Goal: Information Seeking & Learning: Learn about a topic

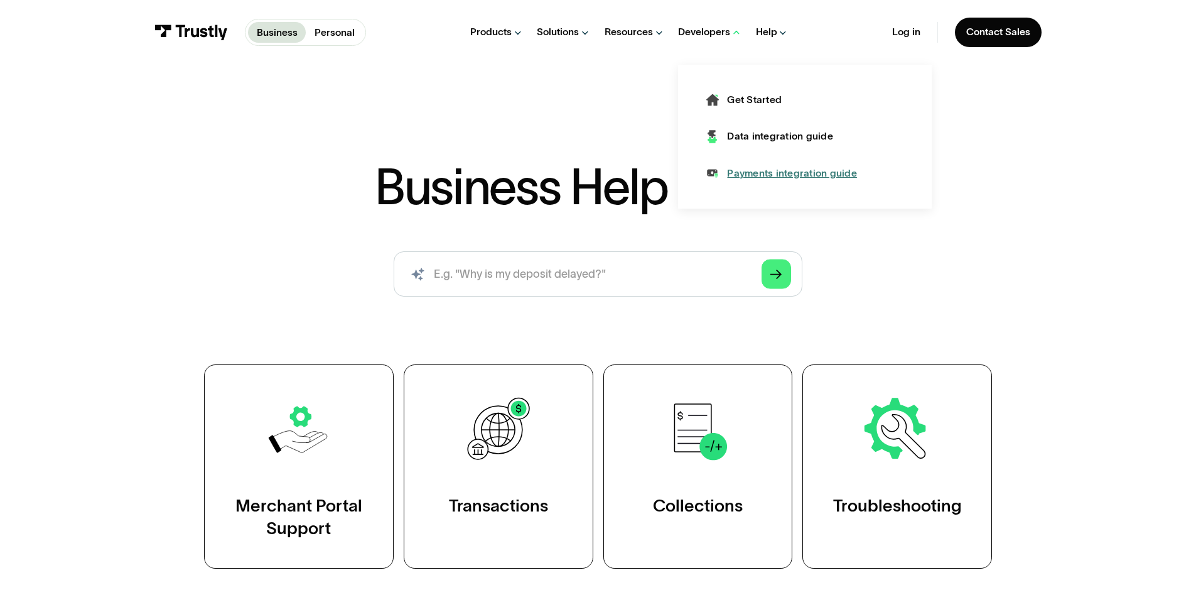
click at [756, 175] on div "Payments integration guide" at bounding box center [792, 173] width 130 height 14
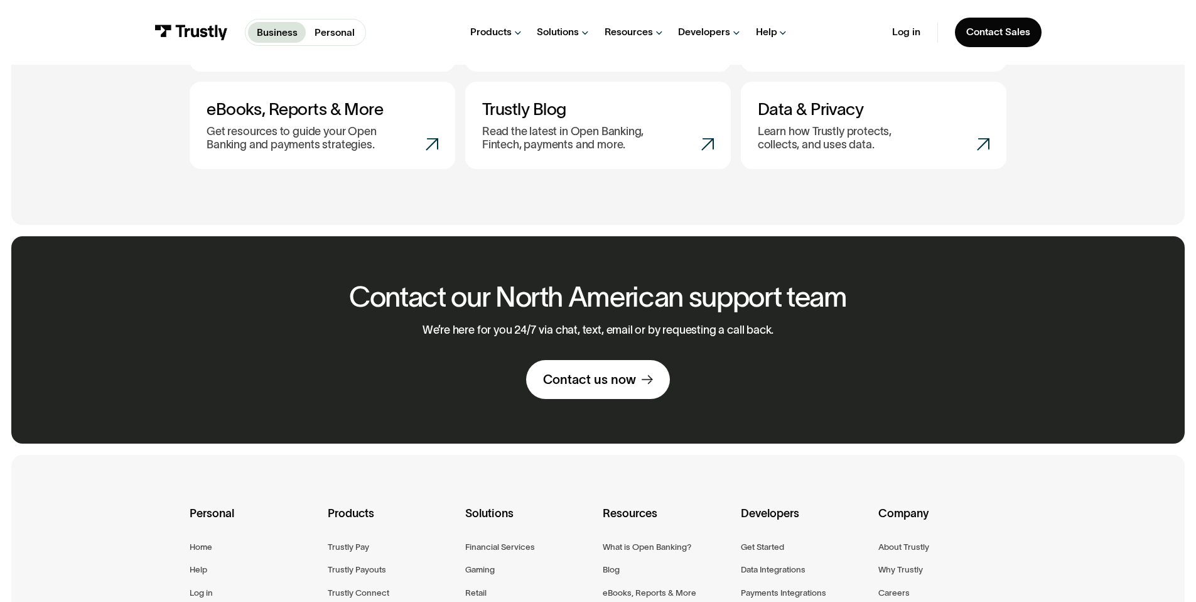
scroll to position [391, 0]
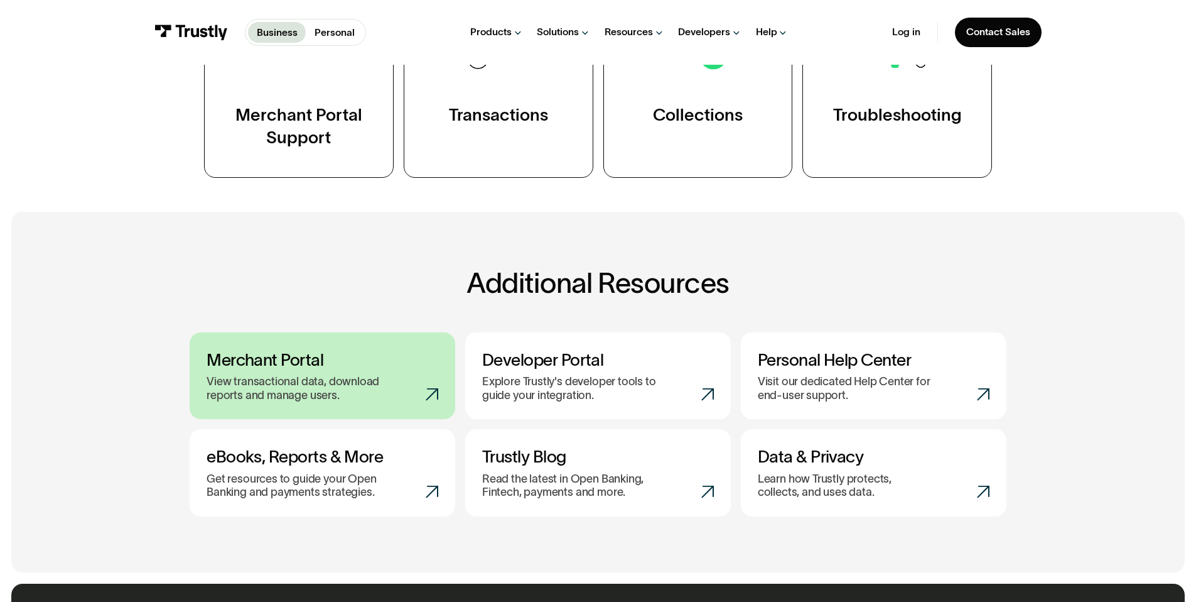
click at [433, 397] on icon at bounding box center [432, 394] width 13 height 13
